Goal: Browse casually

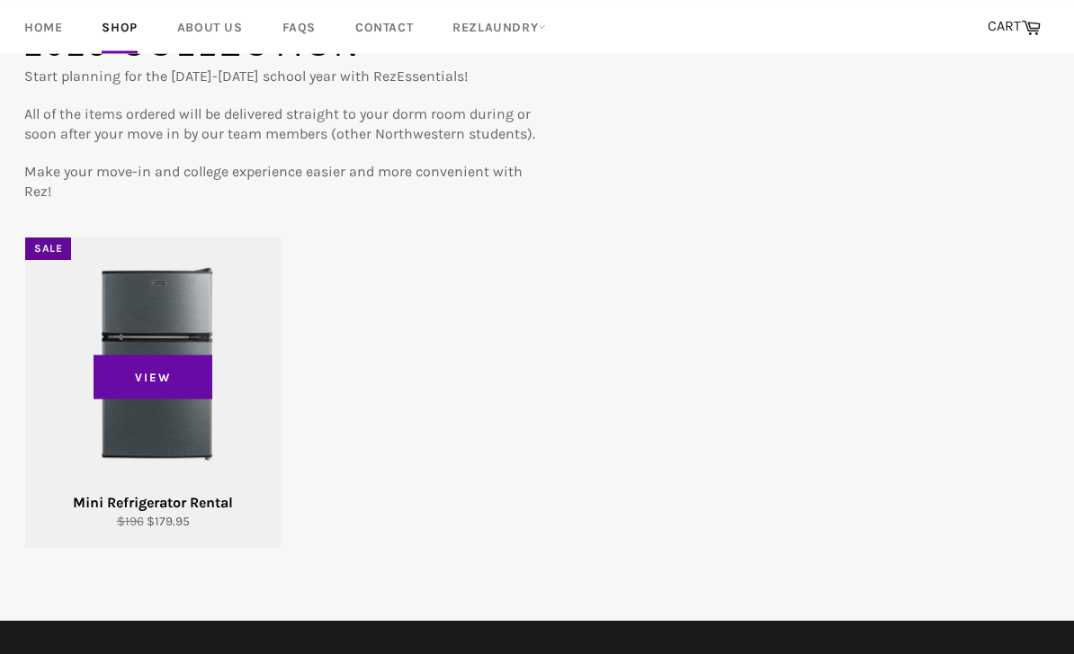
scroll to position [192, 0]
click at [138, 348] on div "View" at bounding box center [153, 393] width 256 height 310
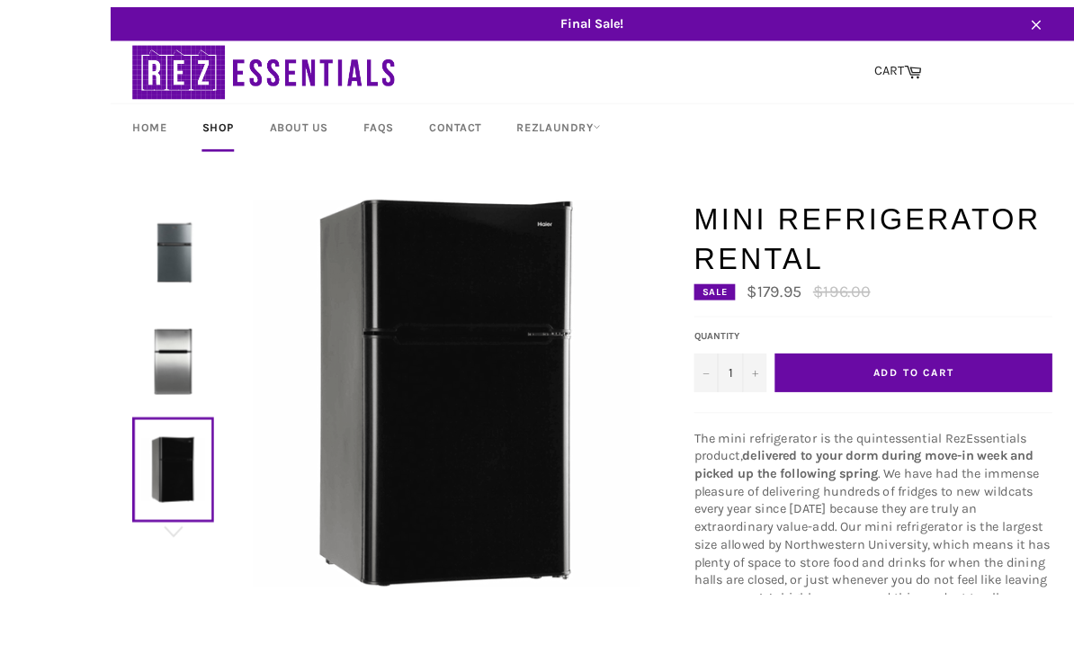
scroll to position [17, 0]
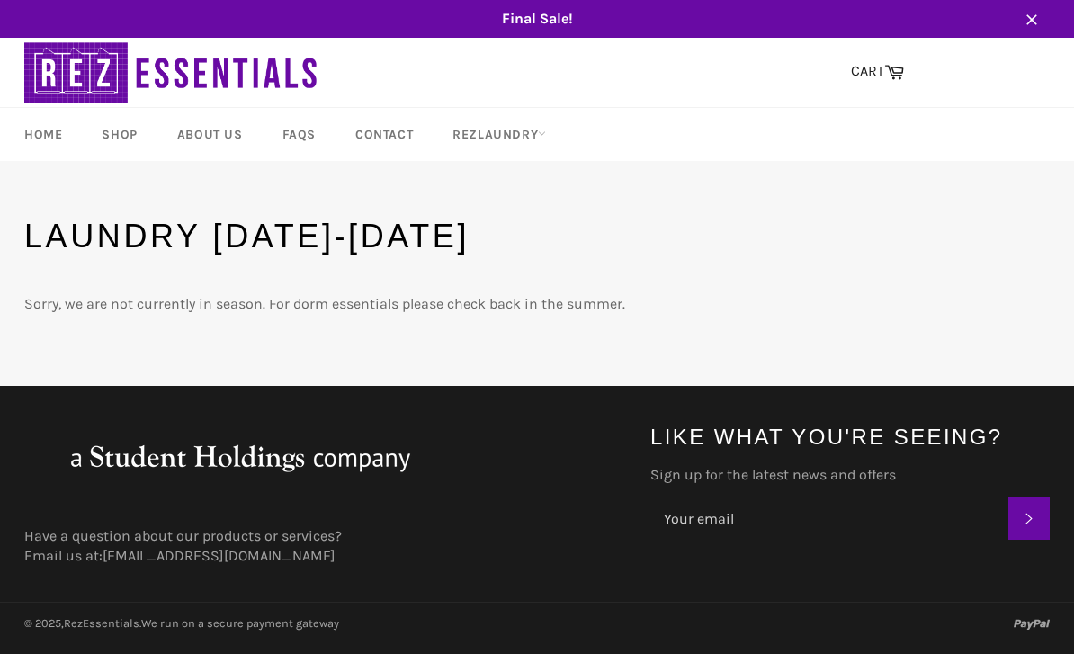
scroll to position [1, 0]
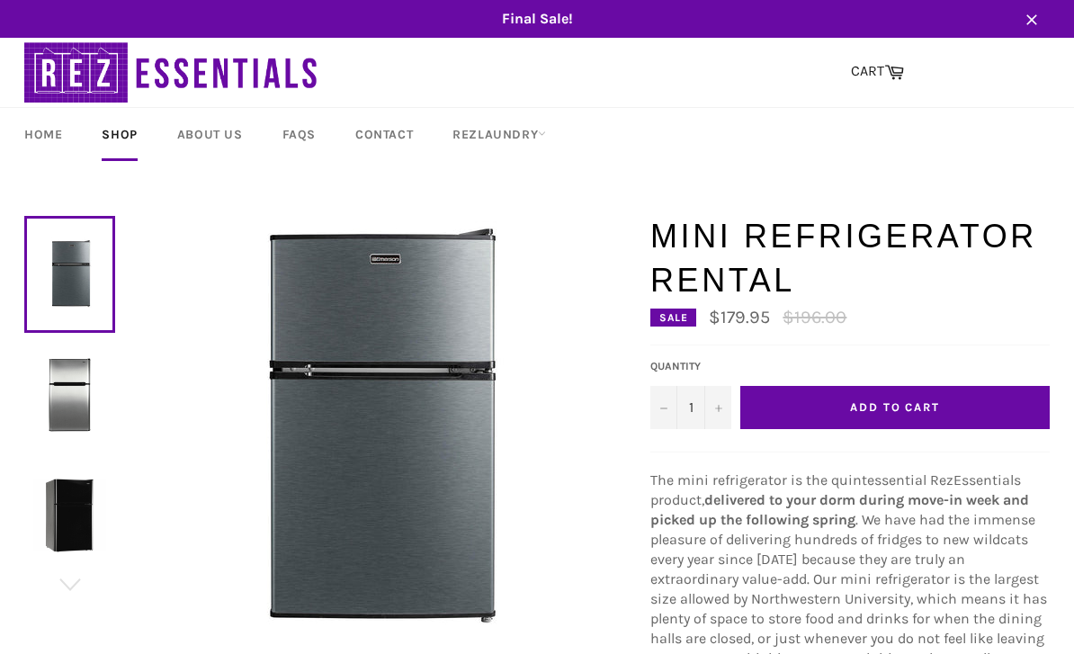
scroll to position [75, 0]
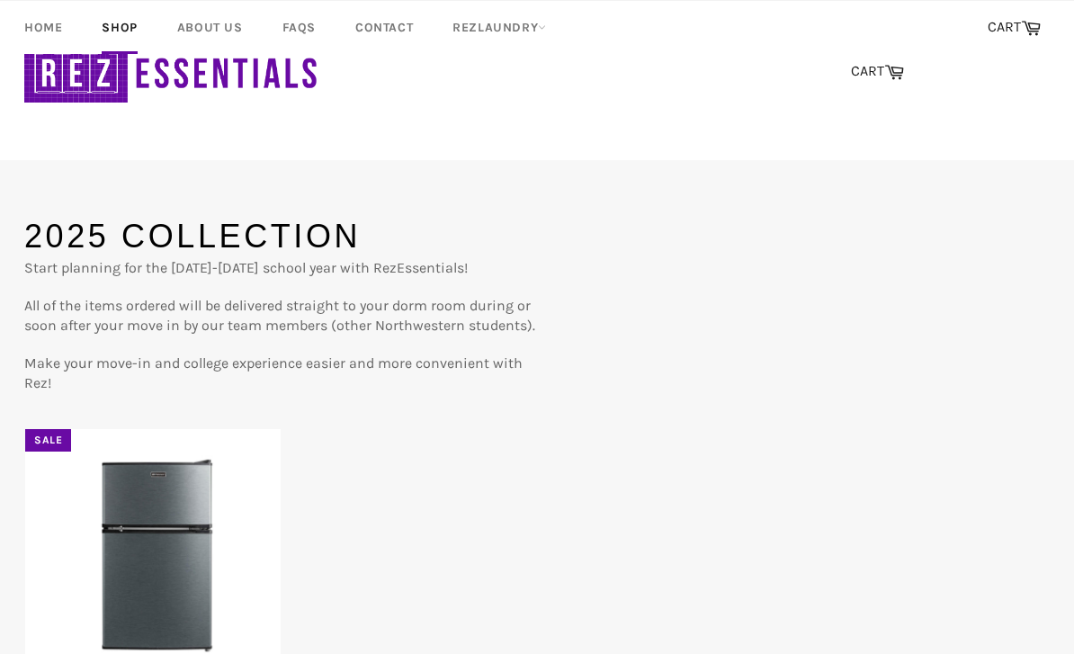
scroll to position [249, 0]
